Goal: Task Accomplishment & Management: Manage account settings

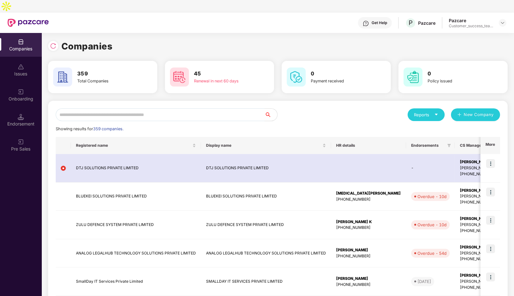
click at [152, 108] on input "text" at bounding box center [160, 114] width 209 height 13
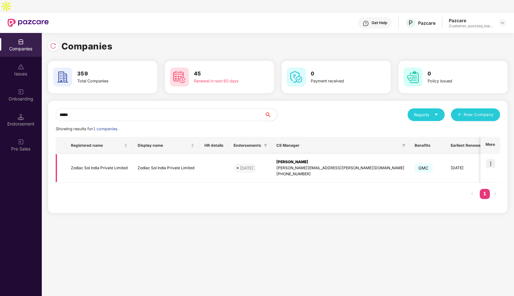
type input "*****"
click at [492, 159] on img at bounding box center [490, 163] width 9 height 9
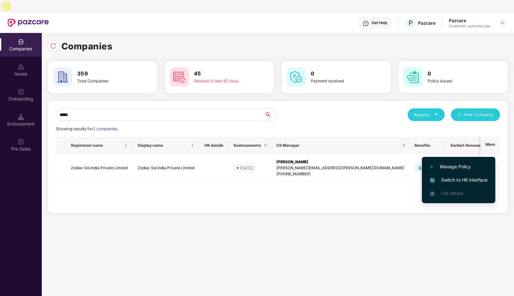
click at [447, 180] on span "Switch to HR interface" at bounding box center [459, 179] width 58 height 7
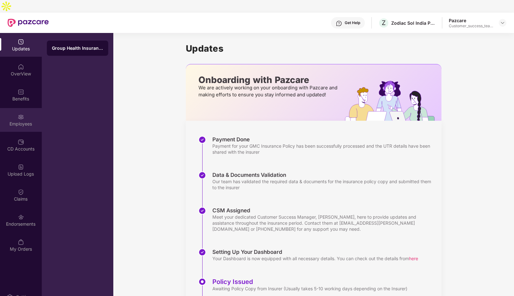
click at [20, 121] on div "Employees" at bounding box center [21, 124] width 42 height 6
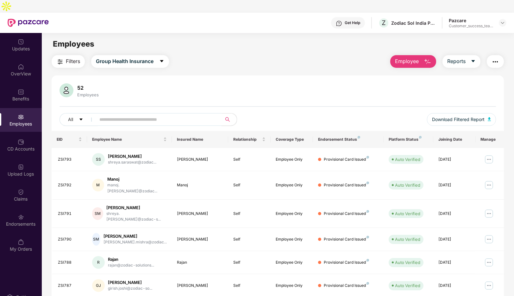
click at [144, 115] on input "text" at bounding box center [156, 119] width 114 height 9
click at [416, 57] on span "Employee" at bounding box center [407, 61] width 24 height 8
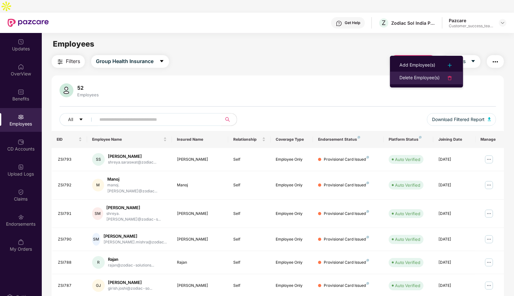
click at [406, 77] on div "Delete Employee(s)" at bounding box center [419, 78] width 40 height 8
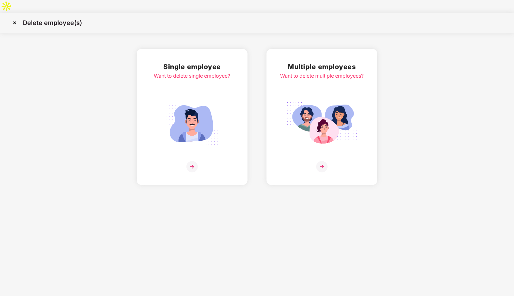
click at [322, 147] on div "Multiple employees Want to delete multiple employees?" at bounding box center [322, 116] width 84 height 111
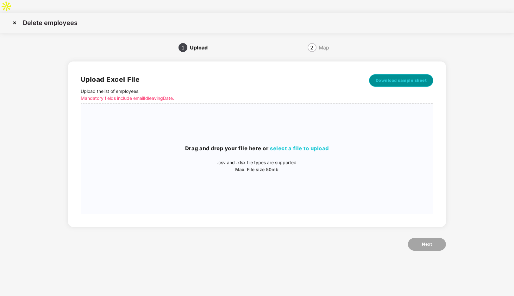
click at [384, 77] on span "Download sample sheet" at bounding box center [401, 80] width 51 height 6
